Goal: Find specific page/section: Locate a particular part of the current website

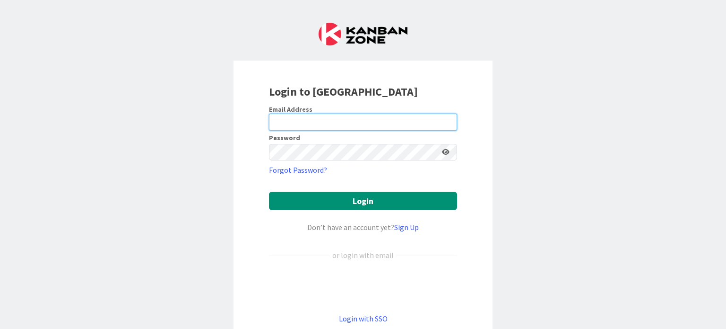
click at [290, 119] on input "email" at bounding box center [363, 121] width 188 height 17
type input "[EMAIL_ADDRESS][DOMAIN_NAME]"
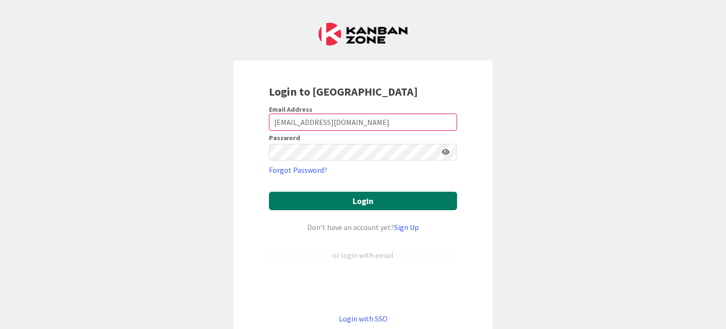
click at [306, 197] on button "Login" at bounding box center [363, 200] width 188 height 18
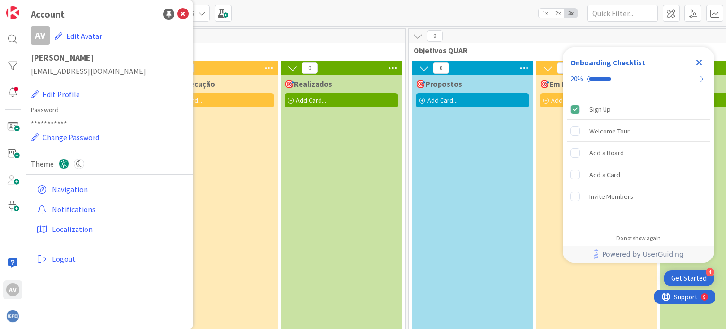
click at [702, 61] on icon "Close Checklist" at bounding box center [698, 62] width 11 height 11
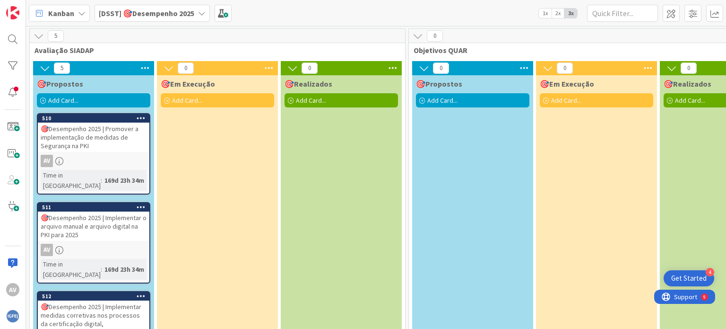
click at [102, 138] on div "🎯Desempenho 2025 | Promover a implementação de medidas de Segurança na PKI" at bounding box center [94, 136] width 112 height 29
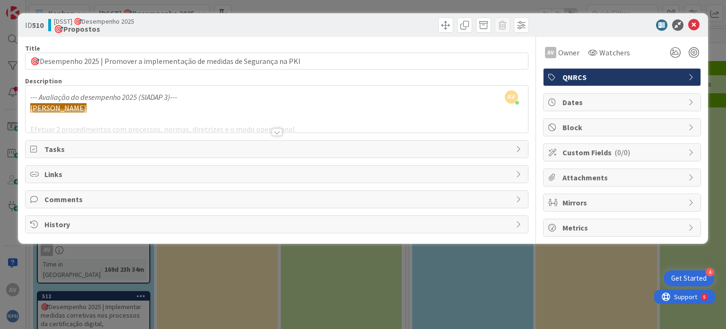
click at [35, 149] on icon at bounding box center [34, 149] width 9 height 8
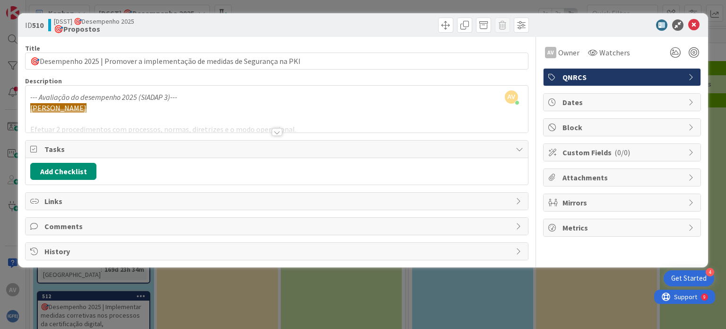
click at [38, 227] on icon at bounding box center [34, 226] width 9 height 8
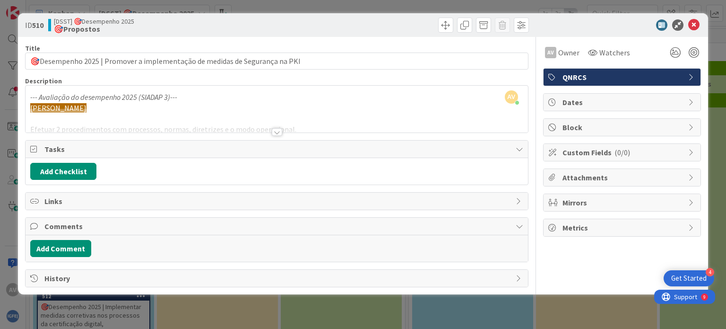
click at [43, 277] on div "History" at bounding box center [277, 277] width 502 height 17
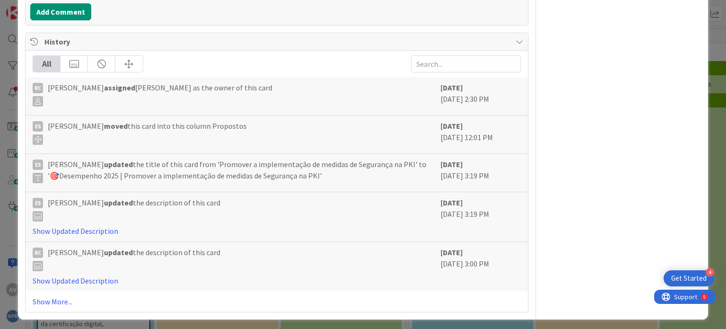
scroll to position [238, 0]
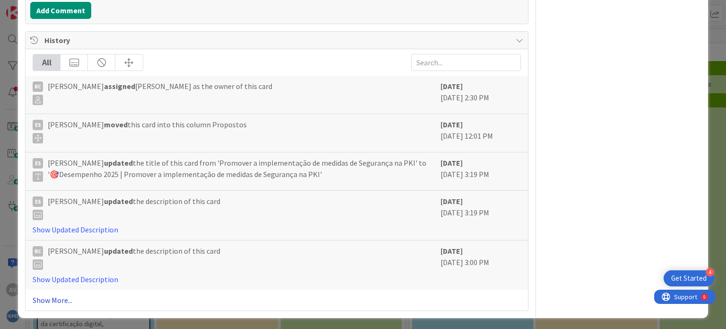
click at [60, 298] on link "Show More..." at bounding box center [277, 299] width 488 height 11
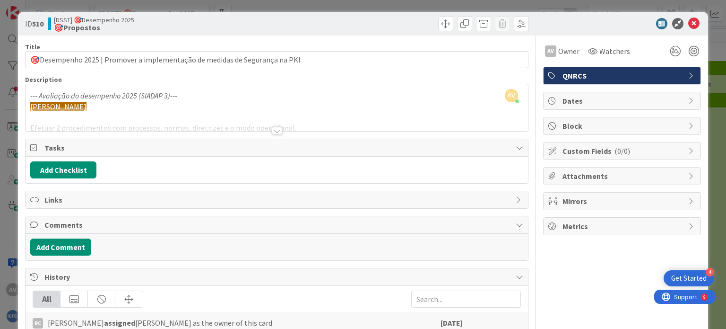
scroll to position [0, 0]
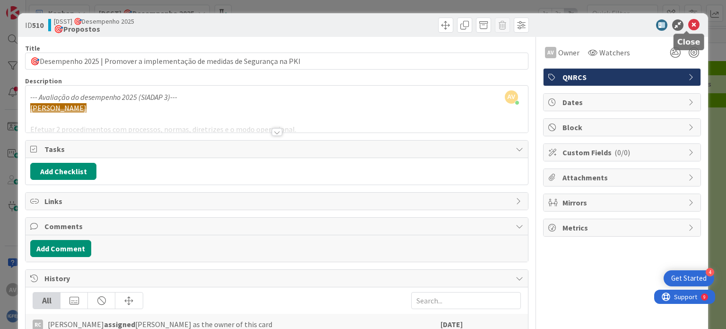
click at [690, 24] on icon at bounding box center [693, 24] width 11 height 11
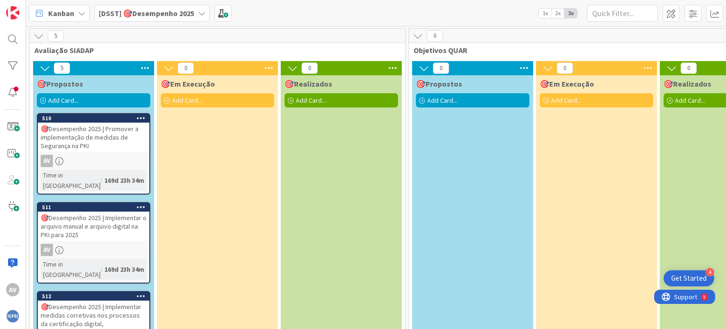
click at [75, 139] on div "🎯Desempenho 2025 | Promover a implementação de medidas de Segurança na PKI" at bounding box center [94, 136] width 112 height 29
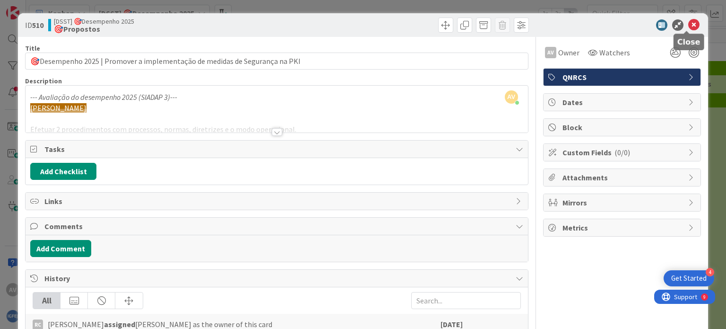
click at [688, 24] on icon at bounding box center [693, 24] width 11 height 11
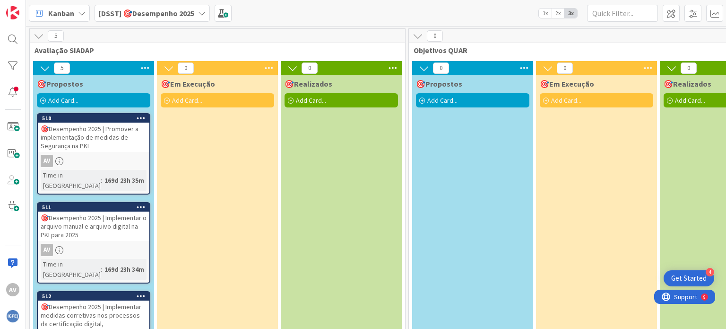
click at [79, 211] on div "🎯Desempenho 2025 | Implementar o arquivo manual e arquivo digital na PKI para 2…" at bounding box center [94, 225] width 112 height 29
